Goal: Find contact information: Find contact information

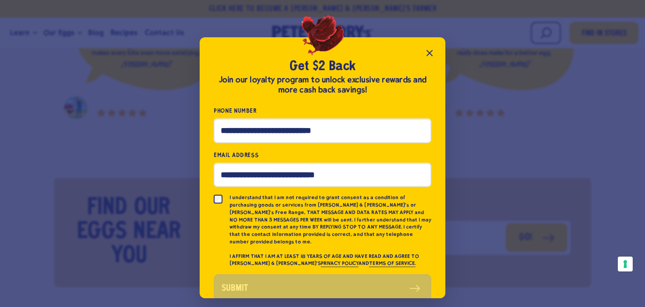
scroll to position [11, 0]
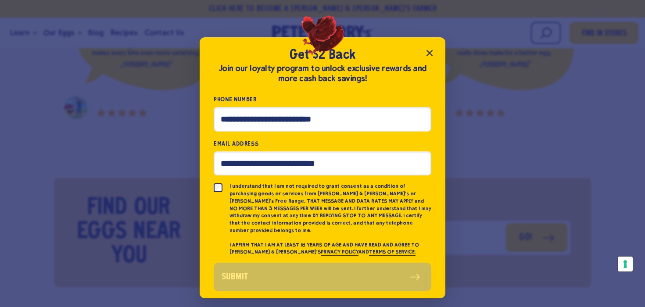
click at [427, 55] on icon "Close popup" at bounding box center [429, 52] width 5 height 5
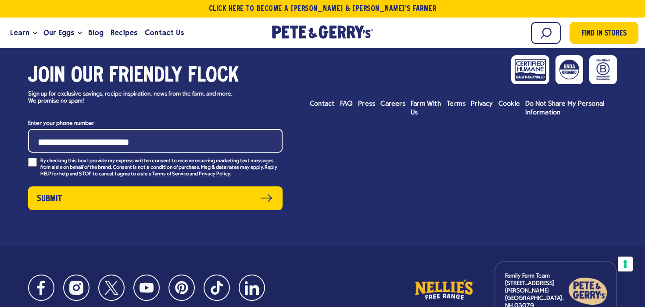
scroll to position [4296, 0]
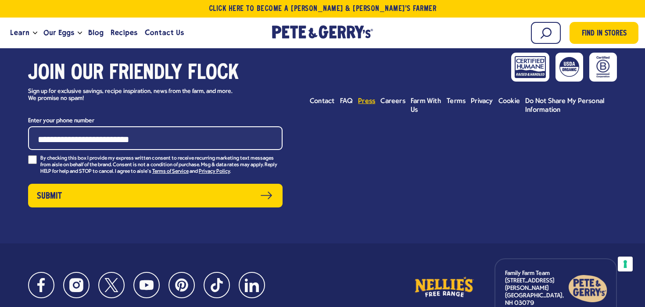
click at [366, 98] on span "Press" at bounding box center [366, 101] width 17 height 7
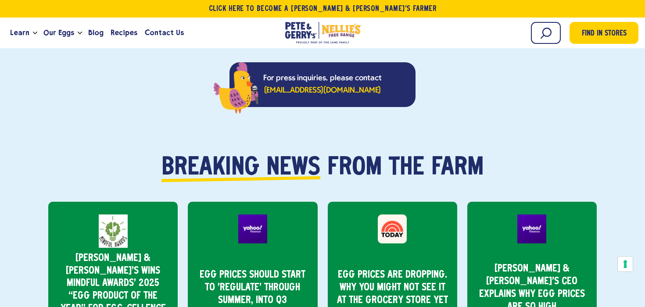
scroll to position [264, 0]
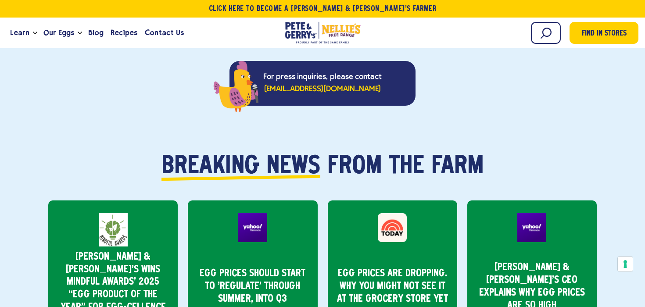
click at [316, 83] on p "For press inquiries, please contact peteandgerrys@inkhouse.com" at bounding box center [322, 83] width 139 height 25
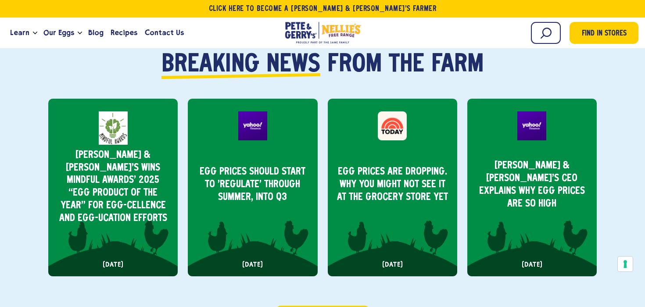
scroll to position [200, 0]
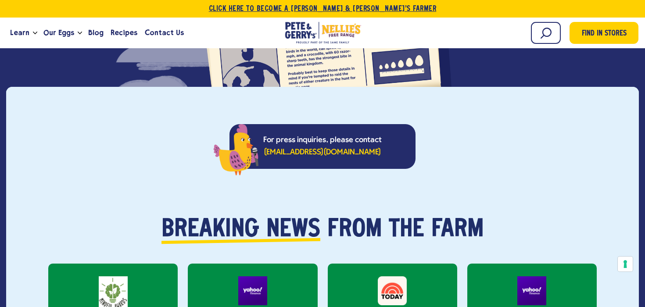
click at [127, 12] on link "Click Here To Become a [PERSON_NAME] & [PERSON_NAME]’s Farmer" at bounding box center [322, 9] width 645 height 18
